Goal: Register for event/course

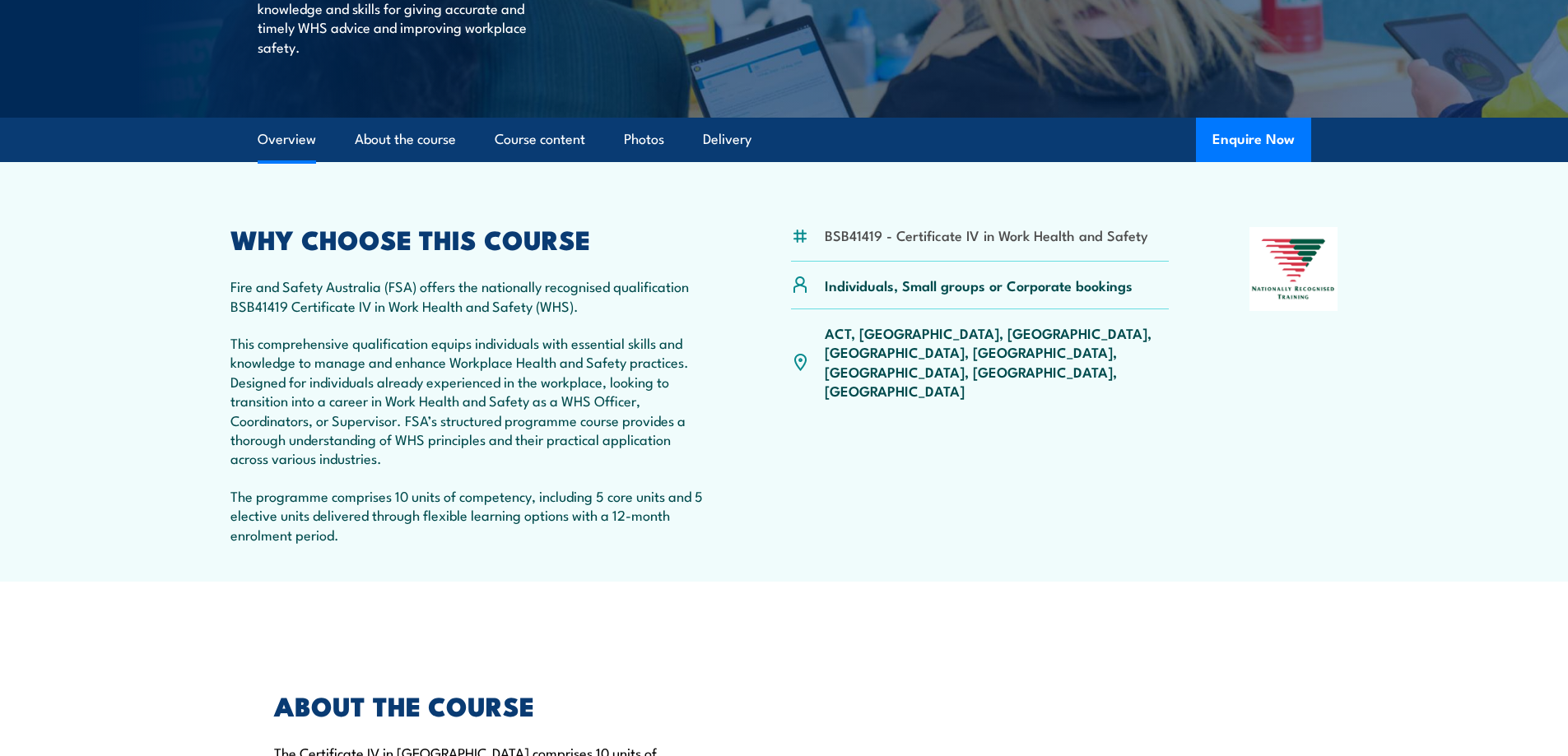
scroll to position [412, 0]
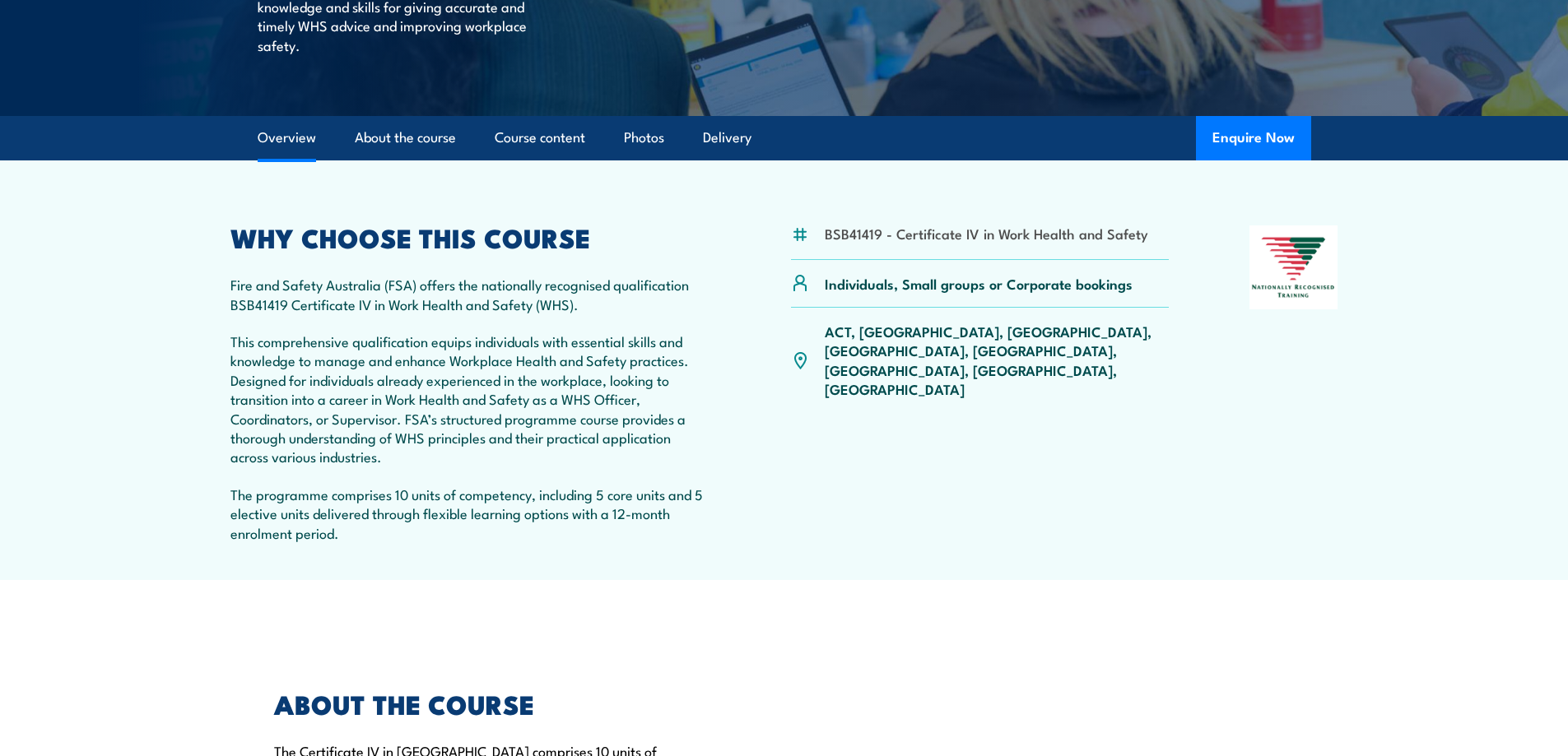
click at [931, 333] on p "ACT, [GEOGRAPHIC_DATA], [GEOGRAPHIC_DATA], [GEOGRAPHIC_DATA], [GEOGRAPHIC_DATA]…" at bounding box center [996, 360] width 345 height 78
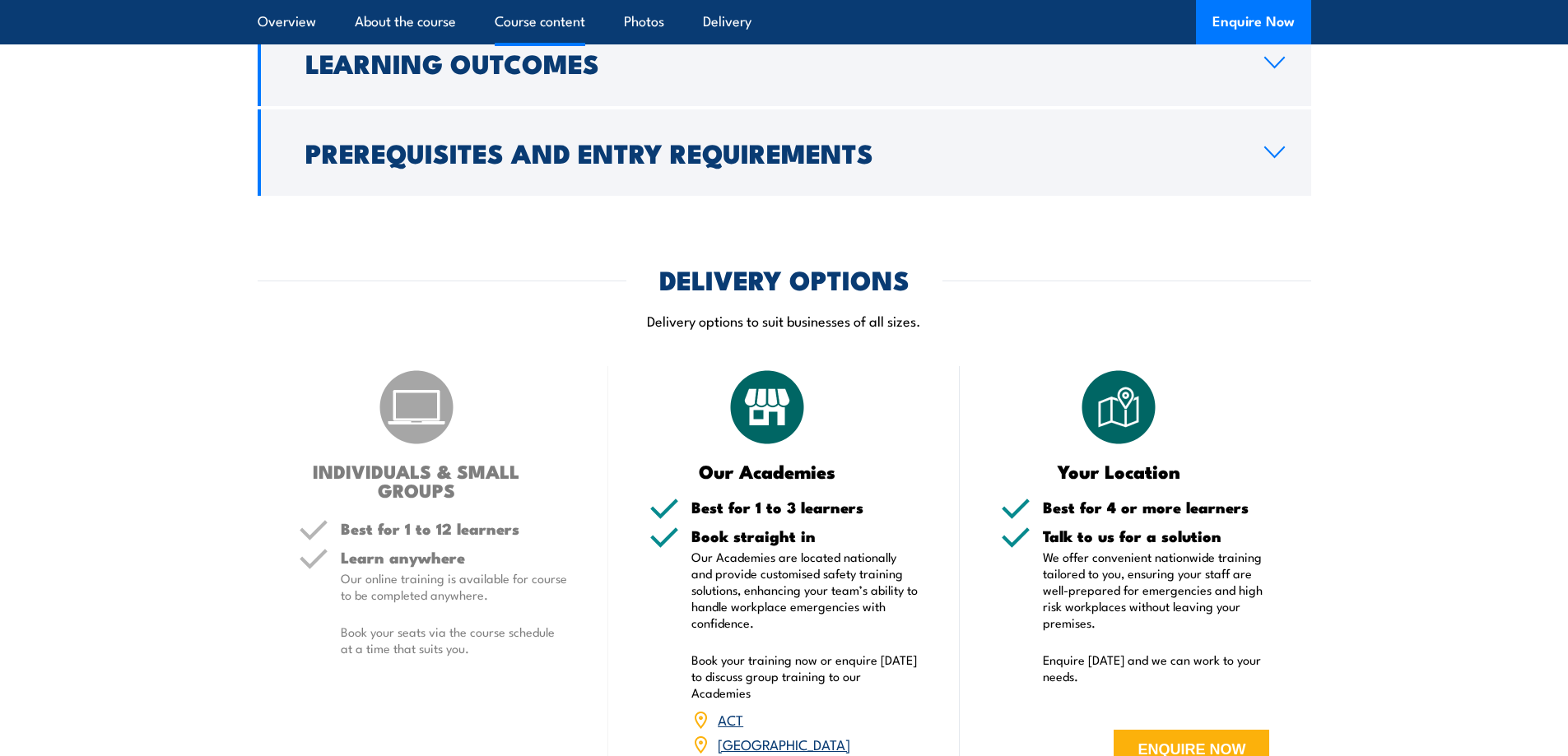
scroll to position [4527, 0]
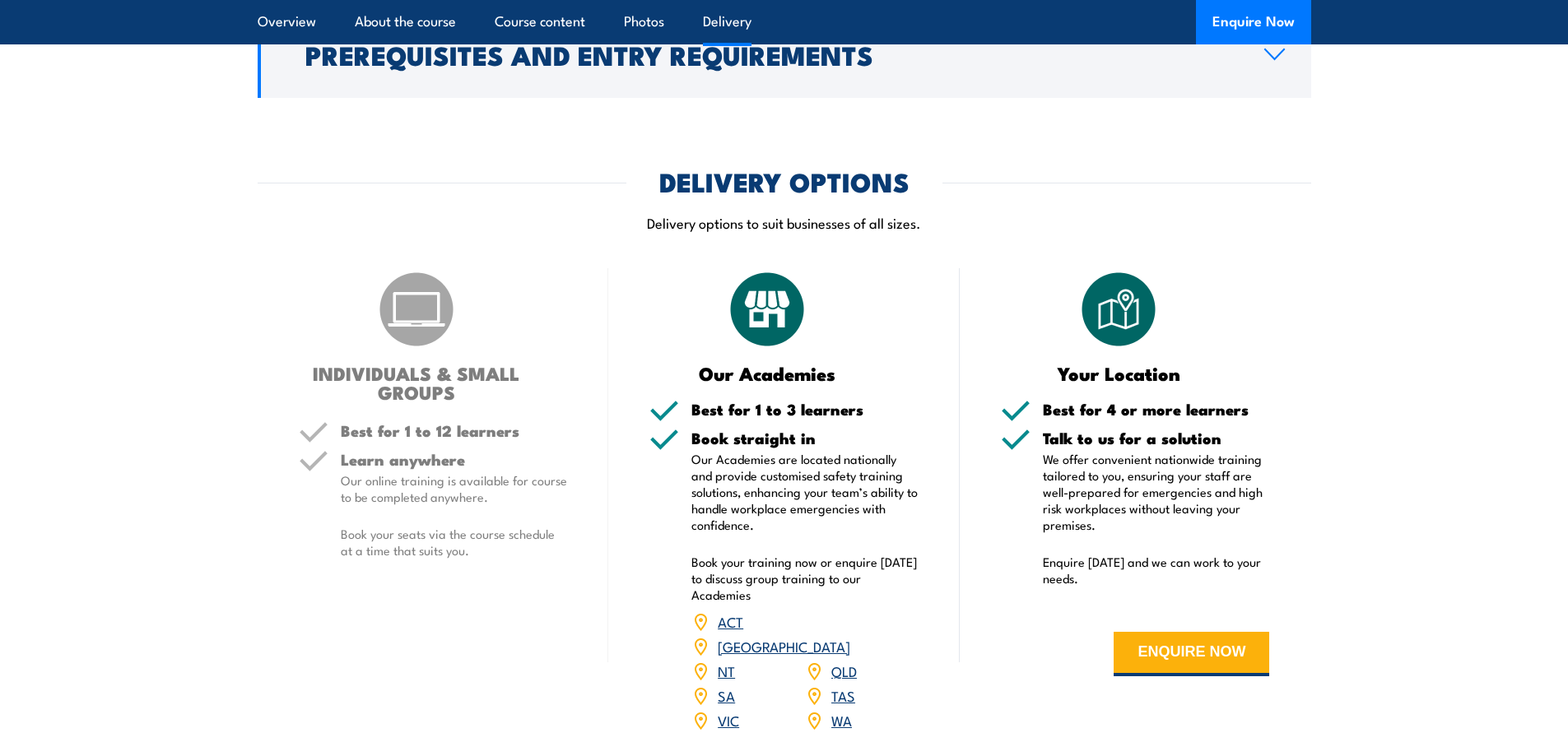
click at [845, 661] on link "QLD" at bounding box center [843, 670] width 25 height 20
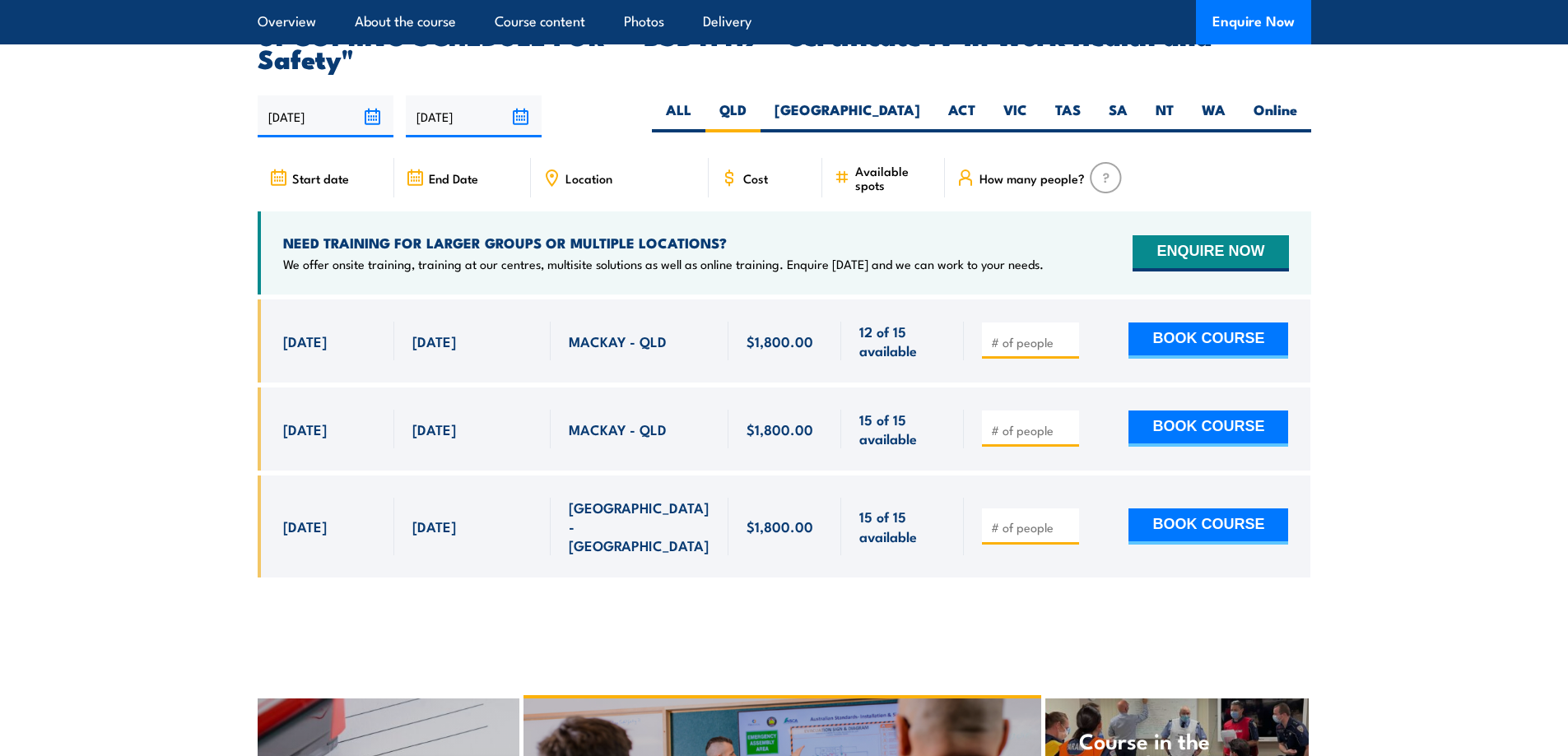
scroll to position [5372, 0]
